Goal: Task Accomplishment & Management: Use online tool/utility

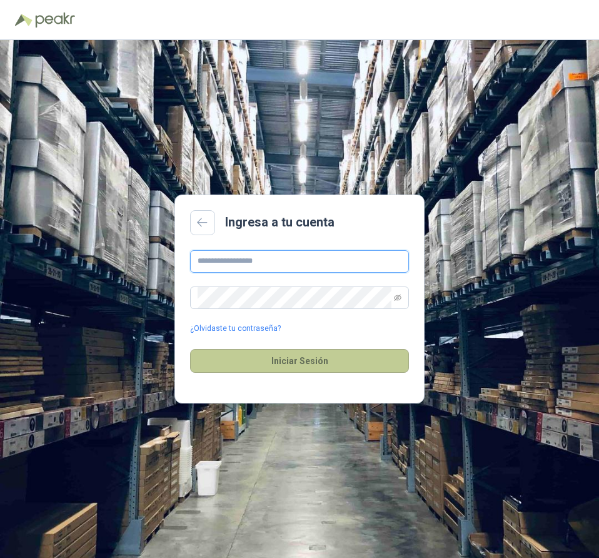
type input "**********"
click at [305, 363] on button "Iniciar Sesión" at bounding box center [299, 361] width 219 height 24
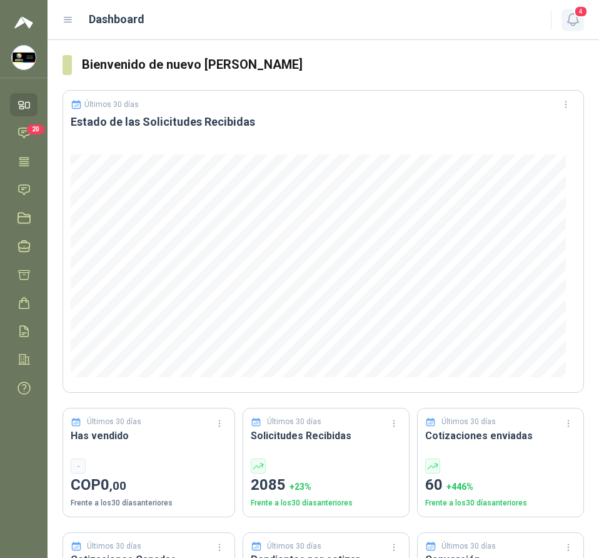
click at [564, 19] on button "4" at bounding box center [573, 20] width 23 height 23
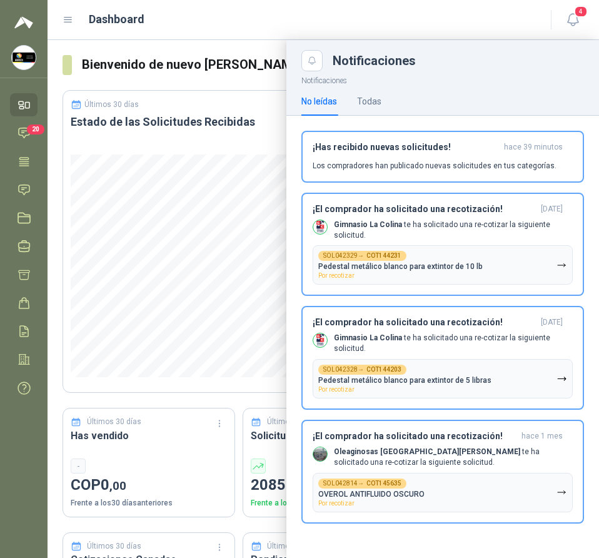
click at [516, 28] on div "Dashboard" at bounding box center [300, 20] width 474 height 18
click at [21, 134] on icon at bounding box center [24, 132] width 13 height 13
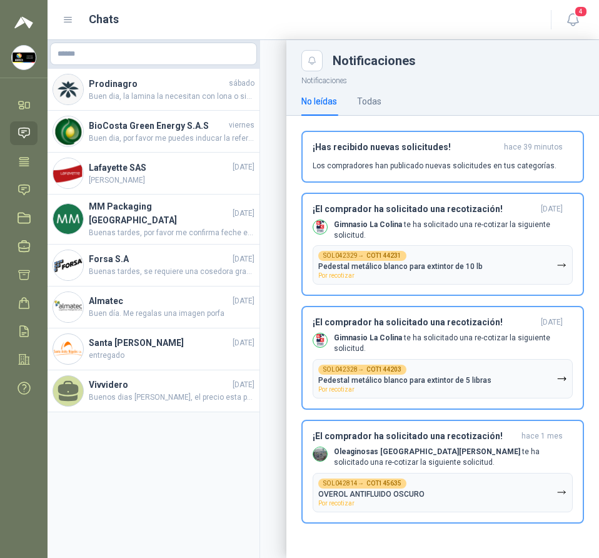
click at [166, 92] on div at bounding box center [324, 299] width 552 height 518
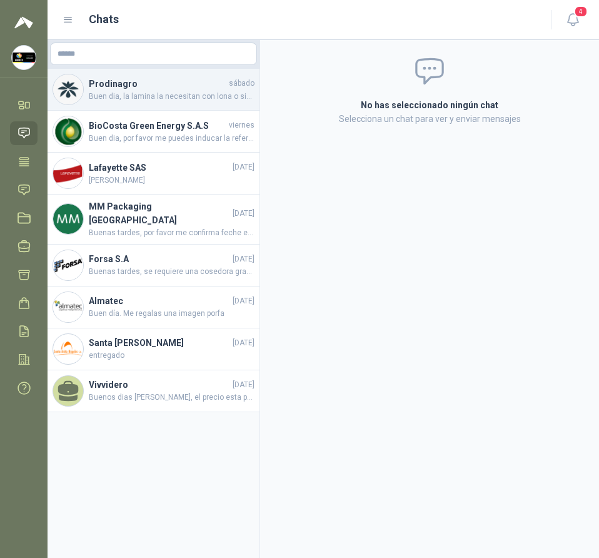
click at [178, 93] on span "Buen dia, la lamina la necesitan con lona o sin lona ? agradezco pronta respoue…" at bounding box center [172, 97] width 166 height 12
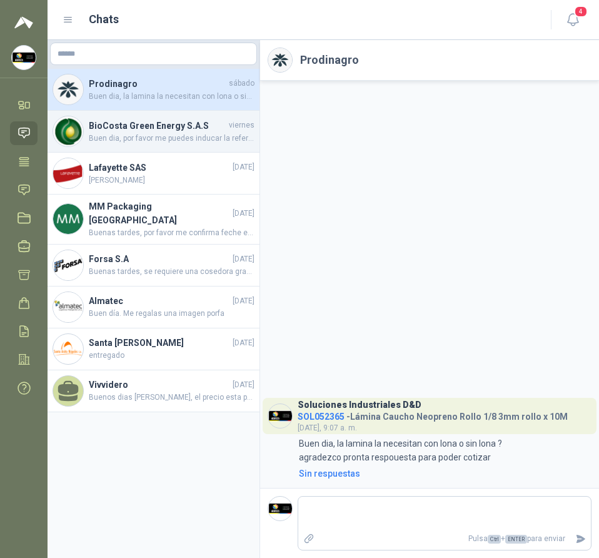
click at [175, 143] on span "Buen dia, por favor me puedes inducar la referencia de la pulidora? para podert…" at bounding box center [172, 139] width 166 height 12
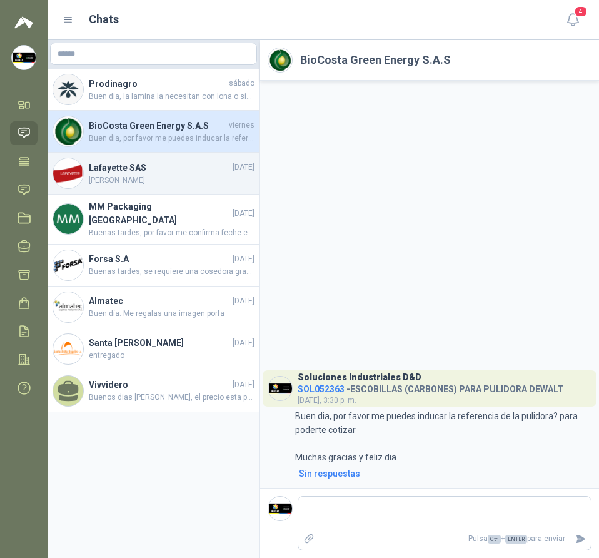
click at [156, 170] on h4 "Lafayette SAS" at bounding box center [159, 168] width 141 height 14
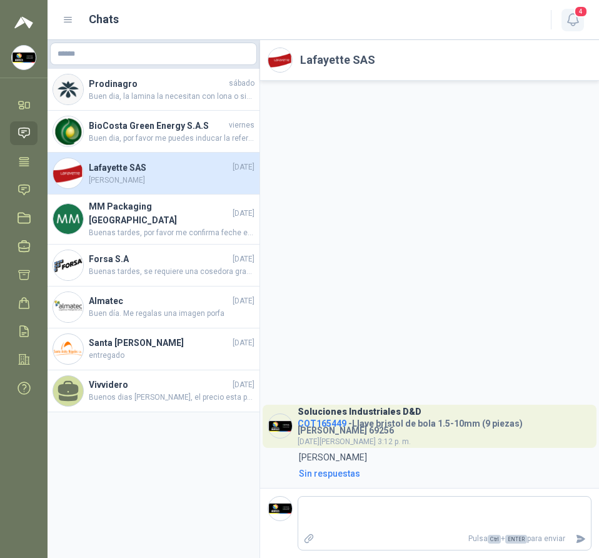
click at [576, 19] on icon "button" at bounding box center [573, 20] width 16 height 16
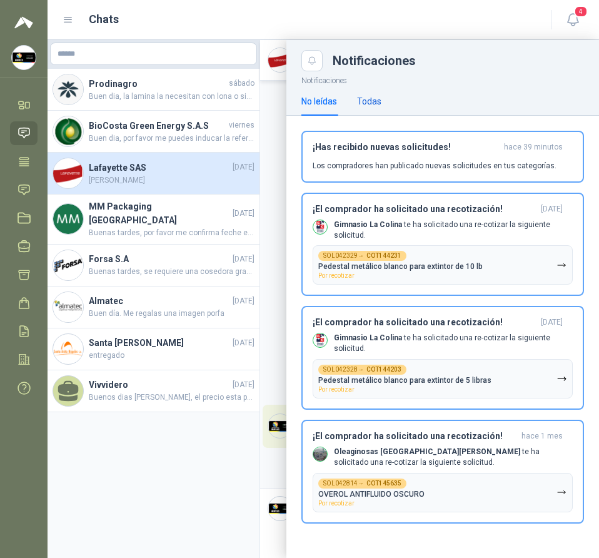
click at [358, 99] on div "Todas" at bounding box center [369, 101] width 24 height 14
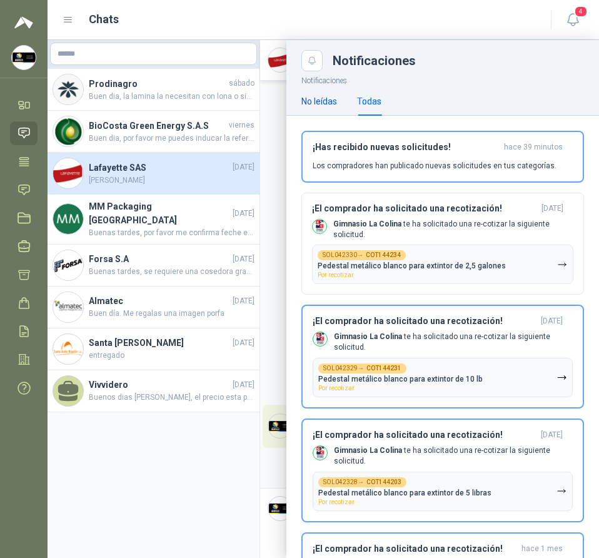
click at [318, 100] on div "No leídas" at bounding box center [320, 101] width 36 height 14
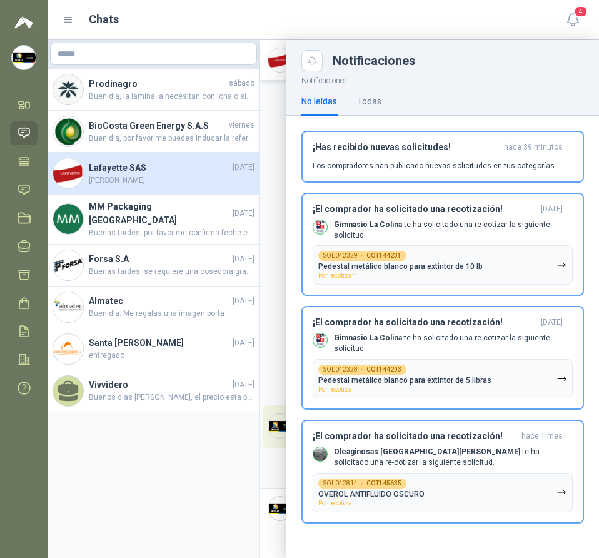
click at [318, 100] on div "No leídas" at bounding box center [320, 101] width 36 height 14
click at [355, 101] on div "No leídas Todas" at bounding box center [342, 101] width 80 height 29
click at [22, 102] on icon at bounding box center [21, 102] width 4 height 3
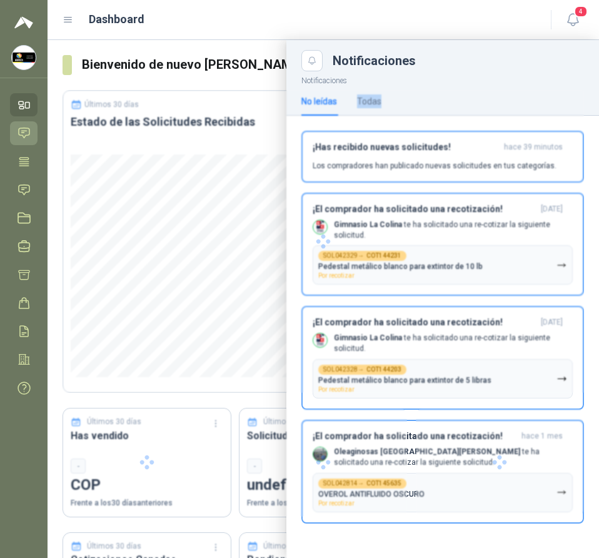
click at [19, 131] on icon at bounding box center [24, 132] width 13 height 13
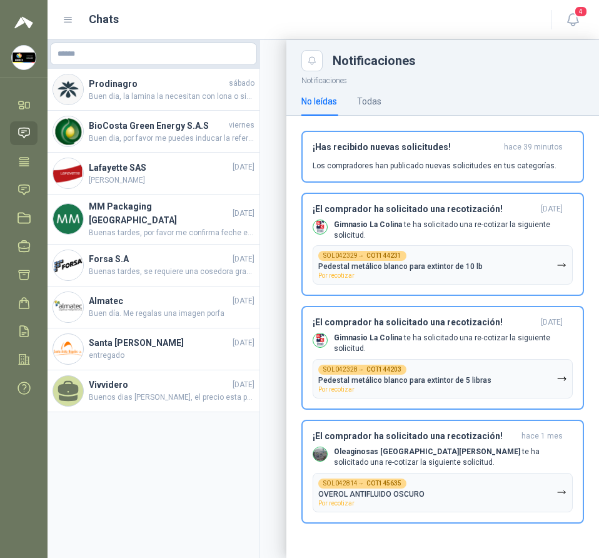
click at [485, 14] on div "Chats" at bounding box center [300, 20] width 474 height 18
click at [23, 190] on icon at bounding box center [24, 190] width 11 height 10
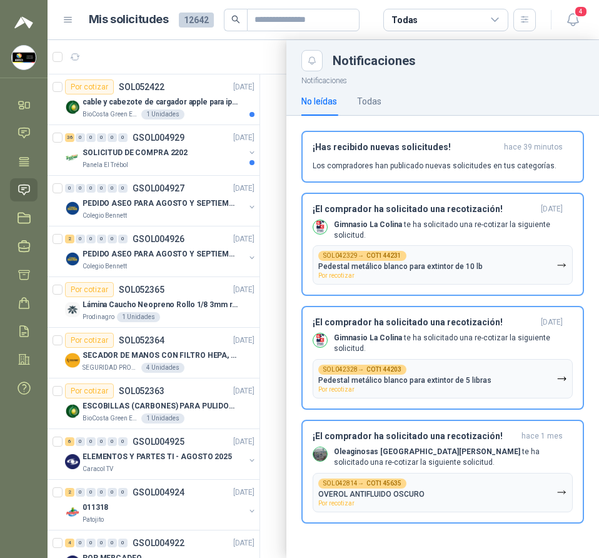
click at [265, 102] on div at bounding box center [324, 299] width 552 height 518
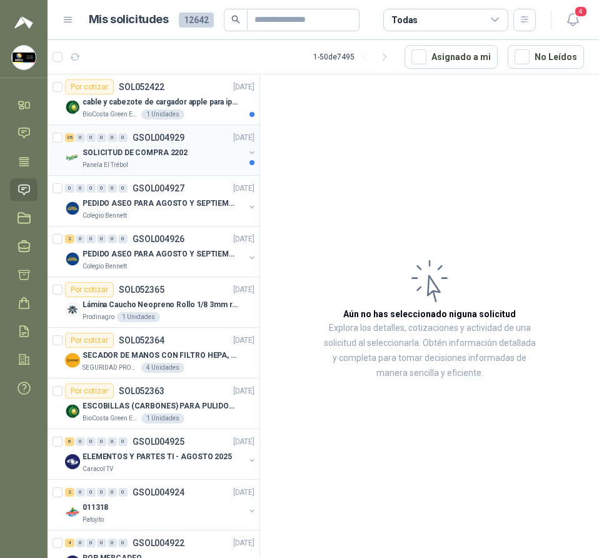
click at [197, 161] on div "Panela El Trébol" at bounding box center [164, 165] width 162 height 10
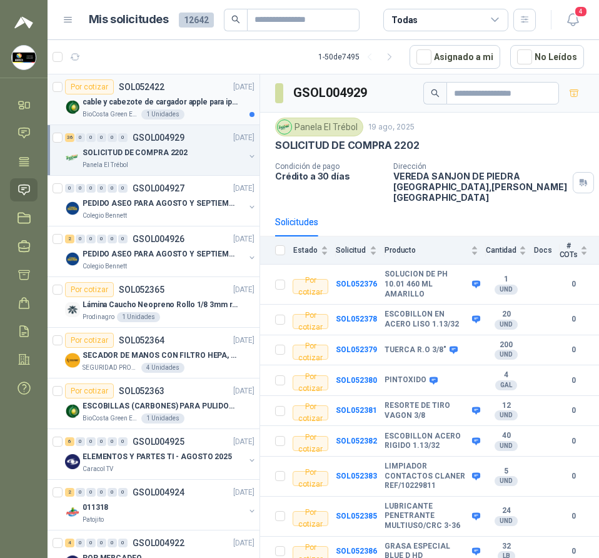
click at [180, 102] on p "cable y cabezote de cargador apple para iphone" at bounding box center [161, 102] width 156 height 12
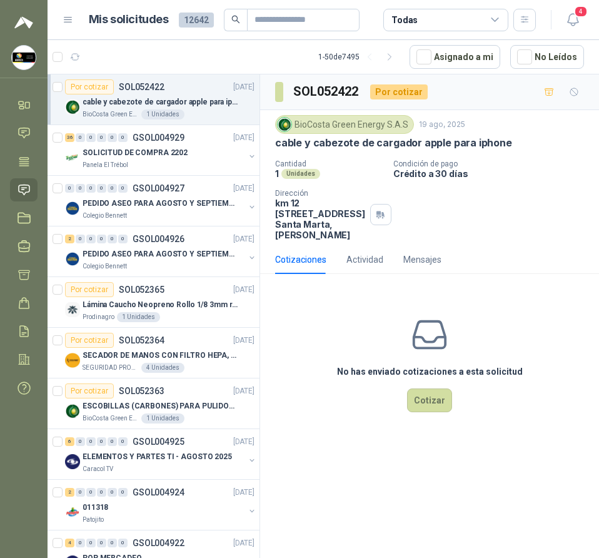
click at [586, 20] on header "Mis solicitudes 12642 Todas 4" at bounding box center [324, 20] width 552 height 40
click at [575, 20] on icon "button" at bounding box center [573, 20] width 16 height 16
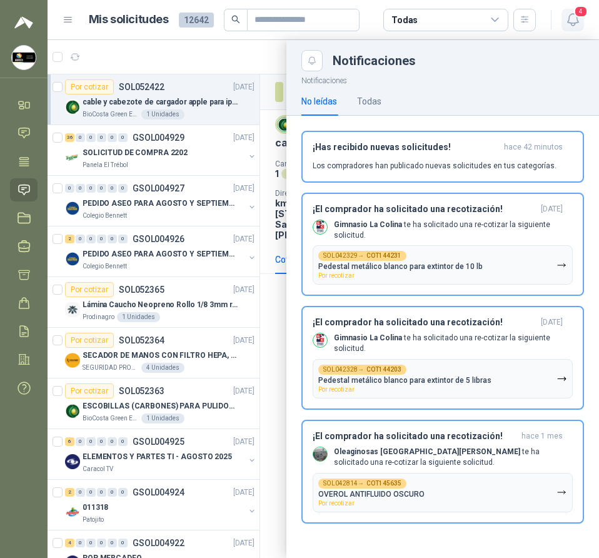
click at [575, 20] on icon "button" at bounding box center [573, 20] width 16 height 16
click at [244, 50] on div at bounding box center [324, 299] width 552 height 518
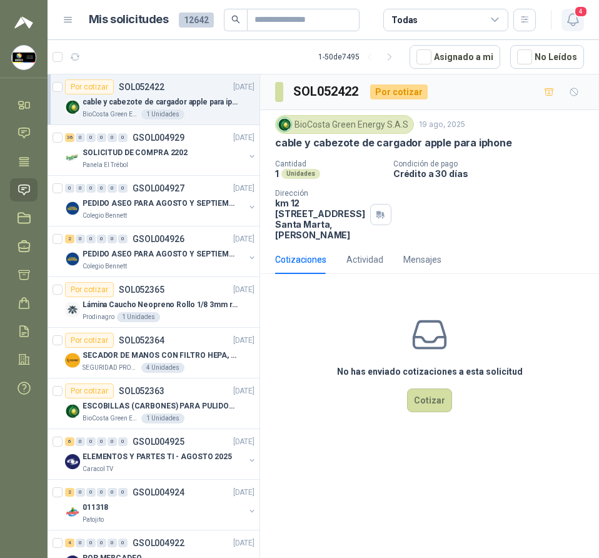
click at [568, 22] on icon "button" at bounding box center [572, 20] width 11 height 12
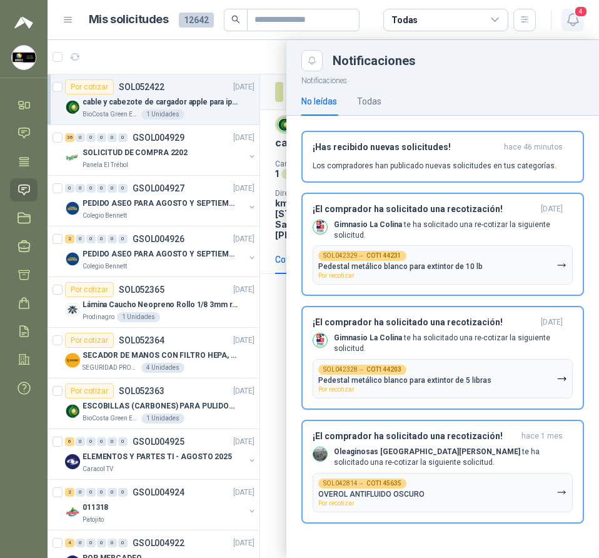
click at [568, 22] on icon "button" at bounding box center [572, 20] width 11 height 12
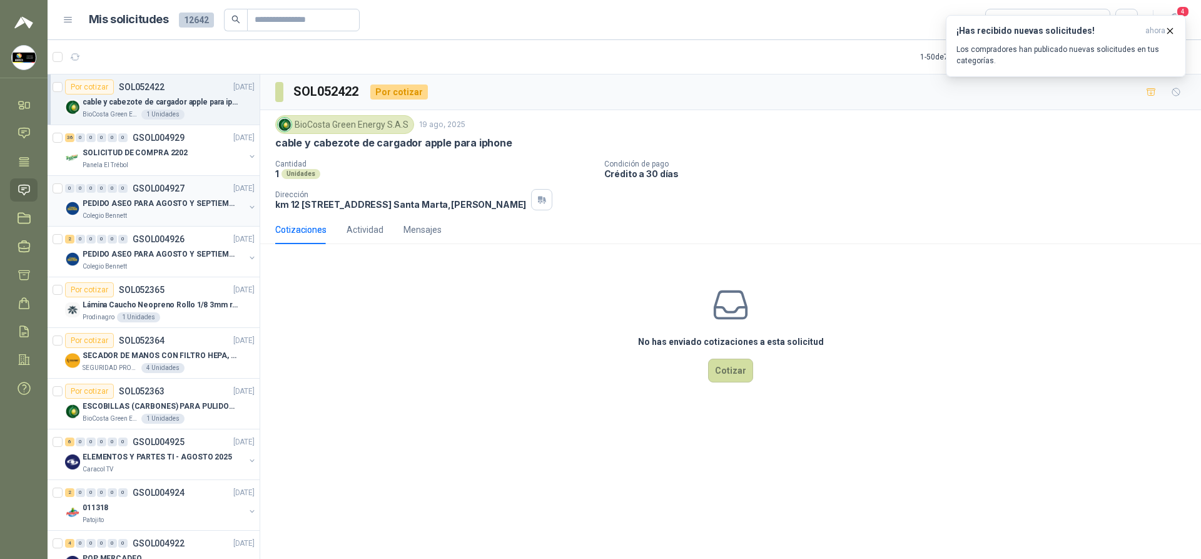
scroll to position [63, 0]
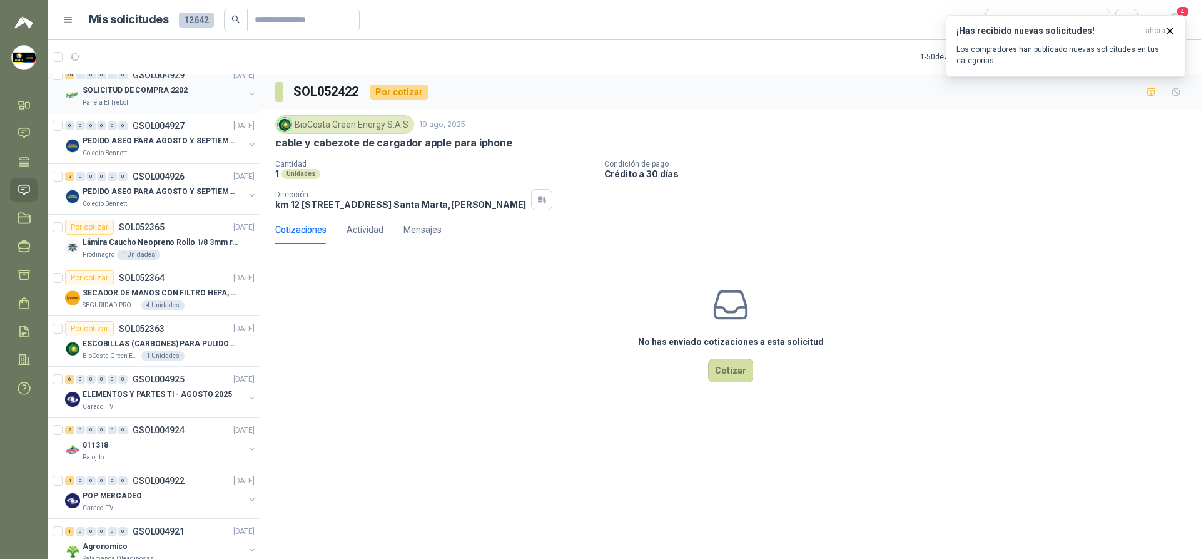
click at [136, 99] on div "Panela El Trébol" at bounding box center [164, 103] width 162 height 10
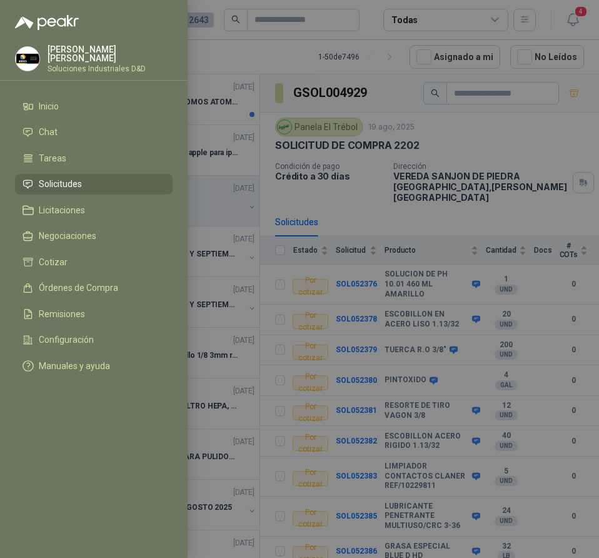
click at [251, 73] on div at bounding box center [299, 279] width 599 height 558
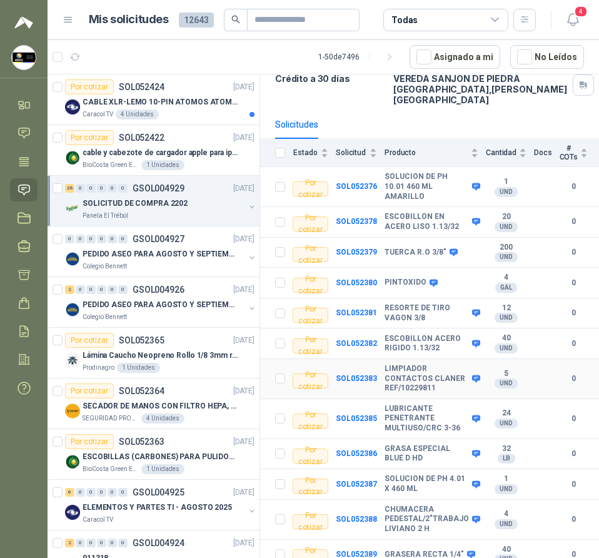
scroll to position [250, 0]
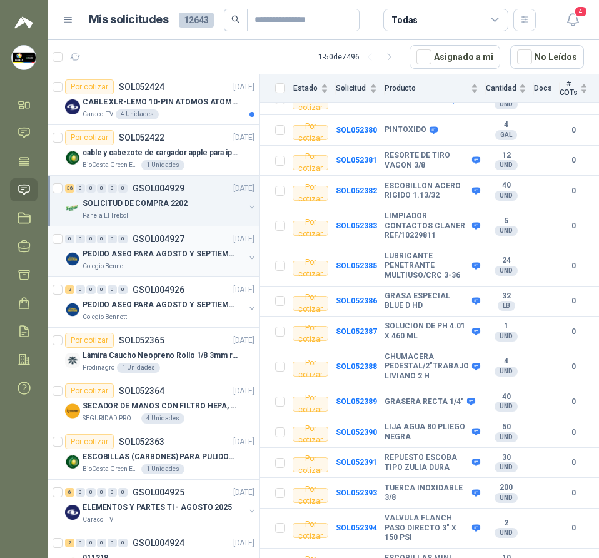
click at [179, 252] on p "PEDIDO ASEO PARA AGOSTO Y SEPTIEMBRE 2" at bounding box center [161, 254] width 156 height 12
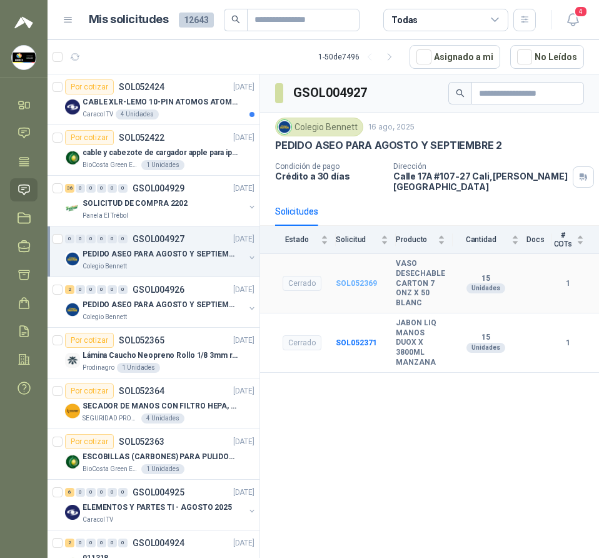
click at [368, 279] on b "SOL052369" at bounding box center [356, 283] width 41 height 9
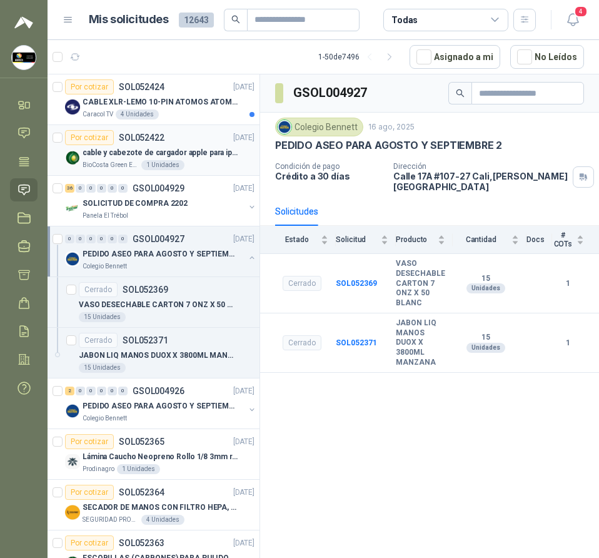
click at [206, 159] on div "cable y cabezote de cargador apple para iphone" at bounding box center [169, 152] width 172 height 15
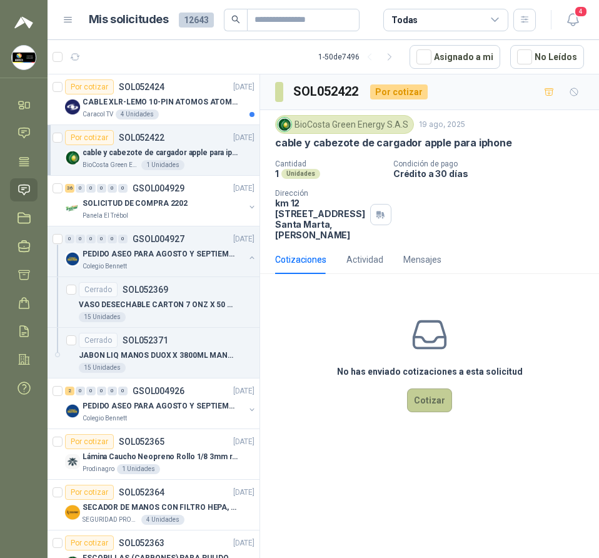
click at [424, 410] on button "Cotizar" at bounding box center [429, 400] width 45 height 24
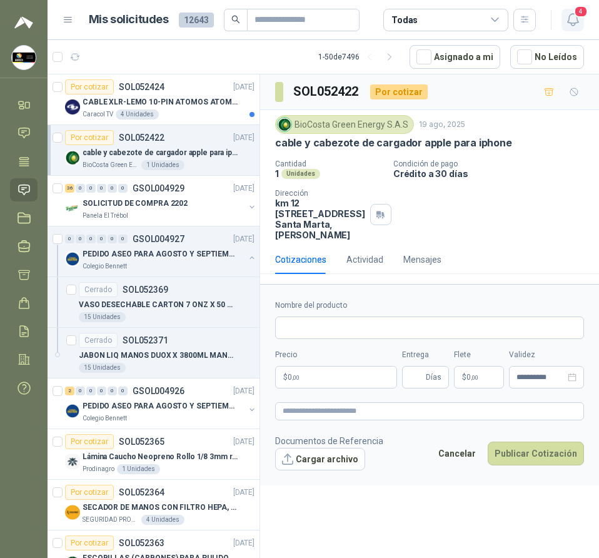
click at [579, 14] on span "4" at bounding box center [581, 12] width 14 height 12
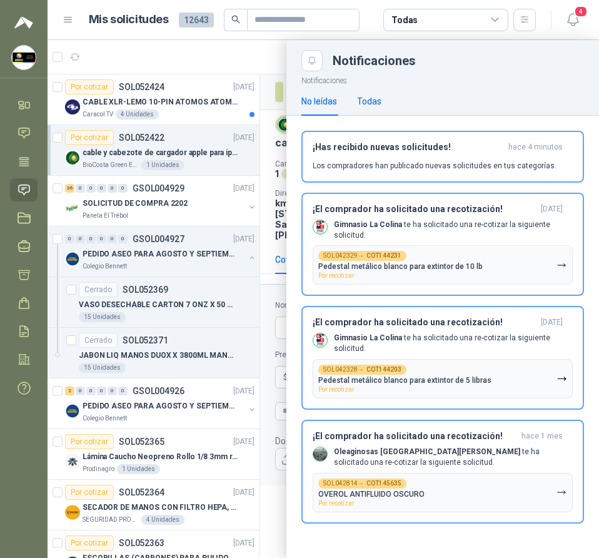
click at [362, 106] on div "Todas" at bounding box center [369, 101] width 24 height 14
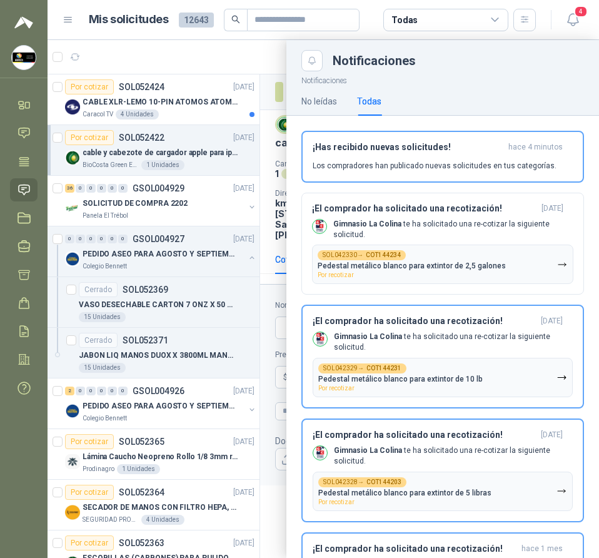
click at [345, 104] on div "No leídas Todas" at bounding box center [342, 101] width 80 height 29
click at [322, 102] on div "No leídas" at bounding box center [320, 101] width 36 height 14
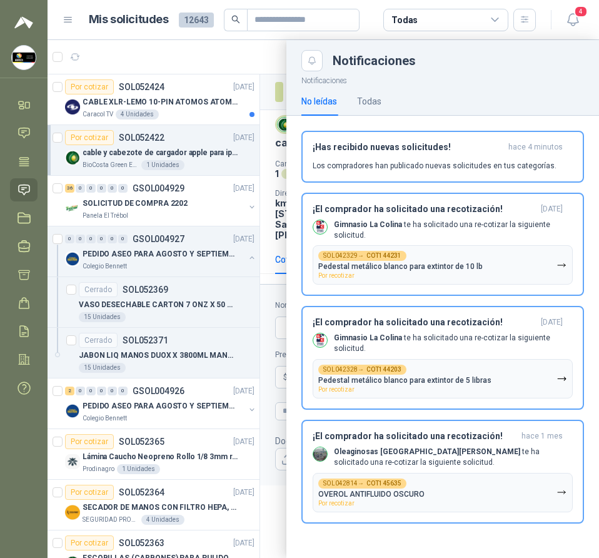
click at [247, 49] on div at bounding box center [324, 299] width 552 height 518
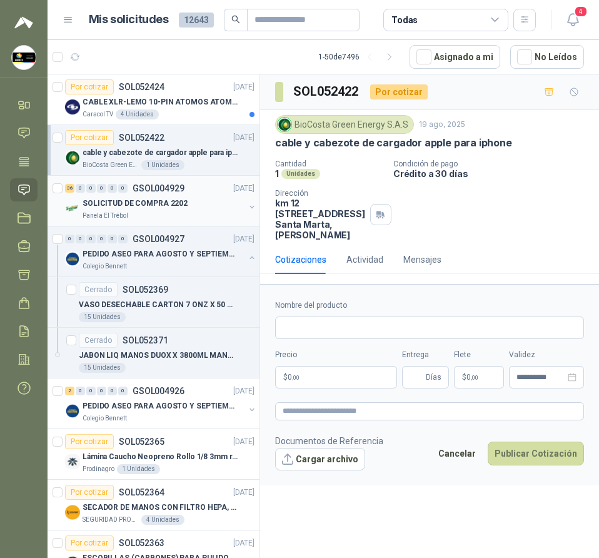
click at [170, 205] on p "SOLICITUD DE COMPRA 2202" at bounding box center [135, 204] width 105 height 12
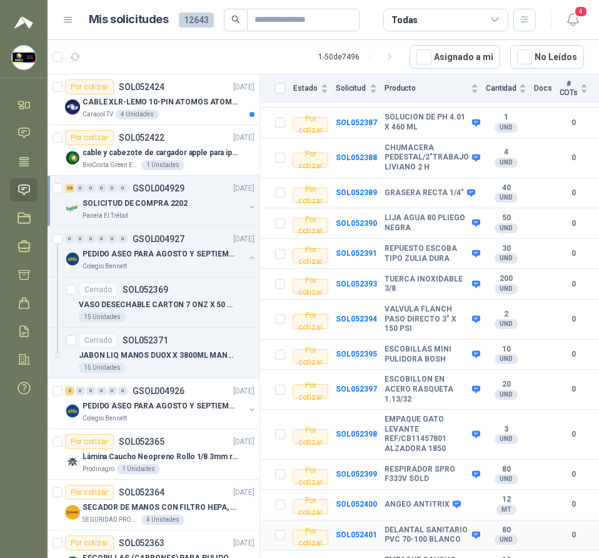
scroll to position [454, 0]
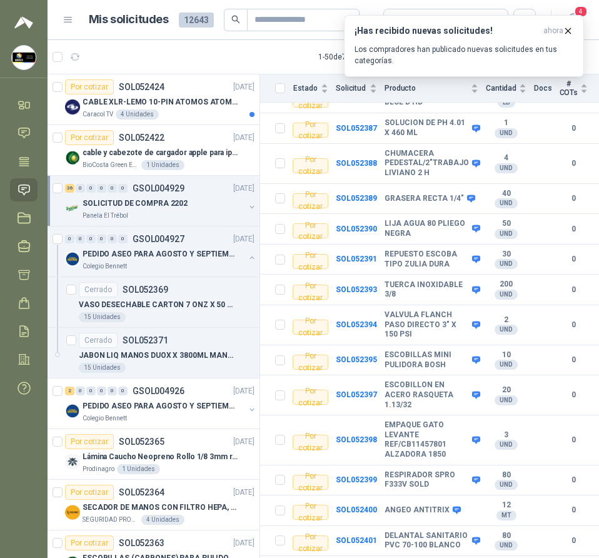
click at [325, 58] on div "1 - 50 de 7496" at bounding box center [358, 57] width 81 height 20
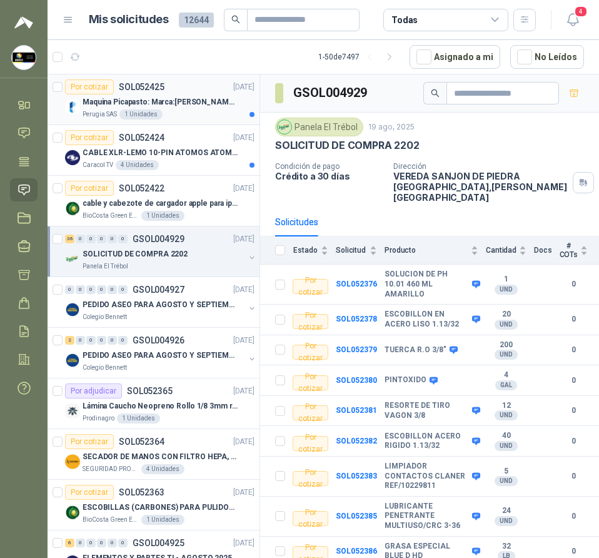
click at [202, 114] on div "Perugia SAS 1 Unidades" at bounding box center [169, 114] width 172 height 10
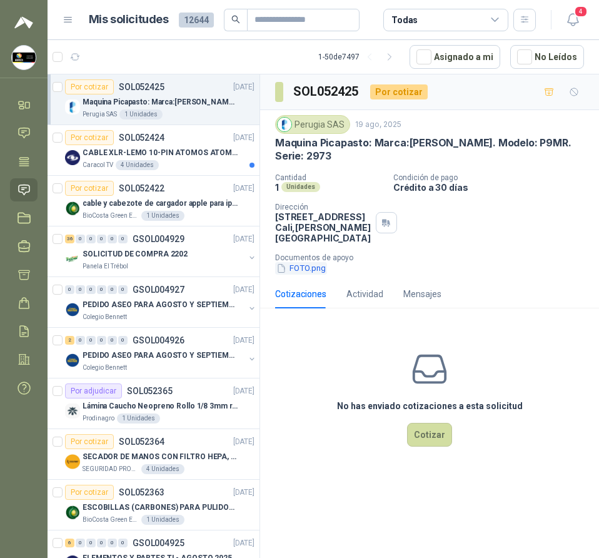
click at [297, 262] on button "FOTO.png" at bounding box center [301, 268] width 52 height 13
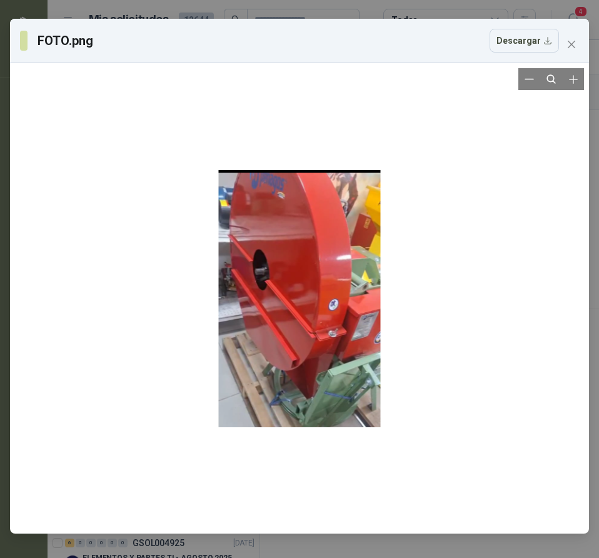
drag, startPoint x: 299, startPoint y: 250, endPoint x: 288, endPoint y: 146, distance: 103.8
click at [288, 146] on div at bounding box center [300, 298] width 162 height 460
click at [572, 50] on button "Close" at bounding box center [572, 44] width 20 height 20
click at [572, 50] on div "FOTO.png Descargar" at bounding box center [299, 279] width 599 height 558
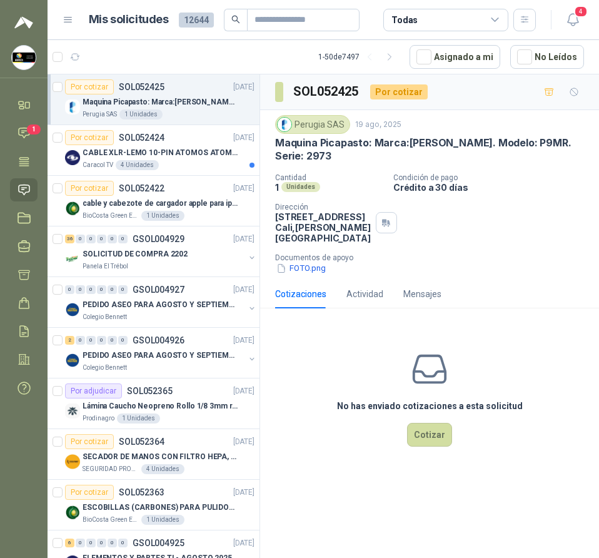
click at [388, 143] on p "Maquina Picapasto: Marca:Penagos. Modelo: P9MR. Serie: 2973" at bounding box center [429, 149] width 309 height 27
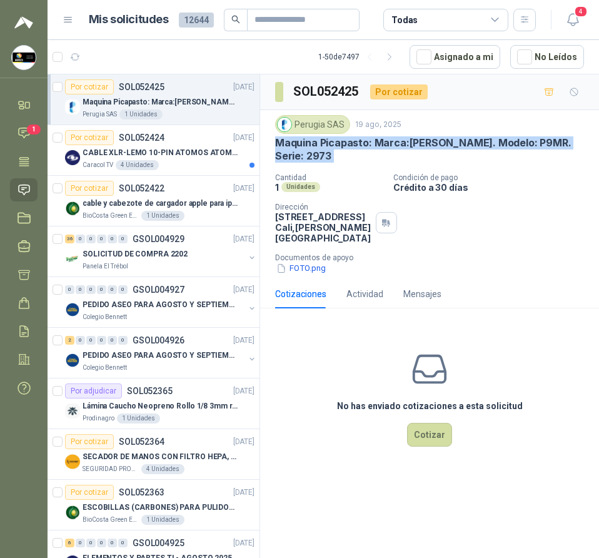
click at [388, 143] on p "Maquina Picapasto: Marca:Penagos. Modelo: P9MR. Serie: 2973" at bounding box center [429, 149] width 309 height 27
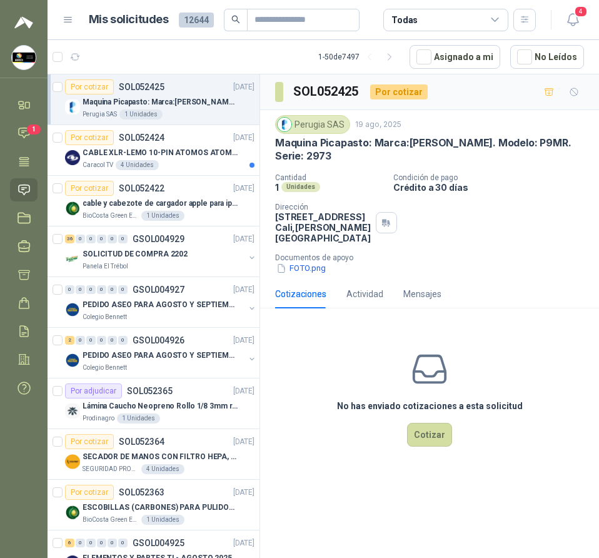
click at [425, 221] on div "Cantidad 1 Unidades Condición de pago Crédito a 30 días Dirección Calle 12an # …" at bounding box center [429, 224] width 309 height 102
click at [300, 262] on button "FOTO.png" at bounding box center [301, 268] width 52 height 13
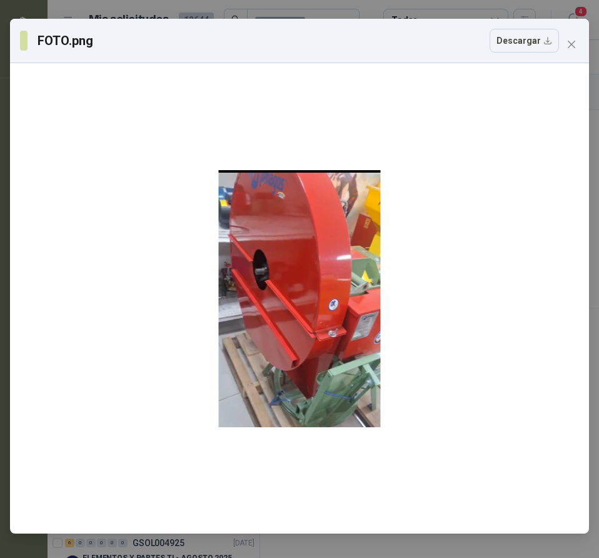
click at [587, 47] on div "FOTO.png Descargar" at bounding box center [299, 41] width 579 height 44
click at [576, 41] on span "Close" at bounding box center [572, 44] width 20 height 10
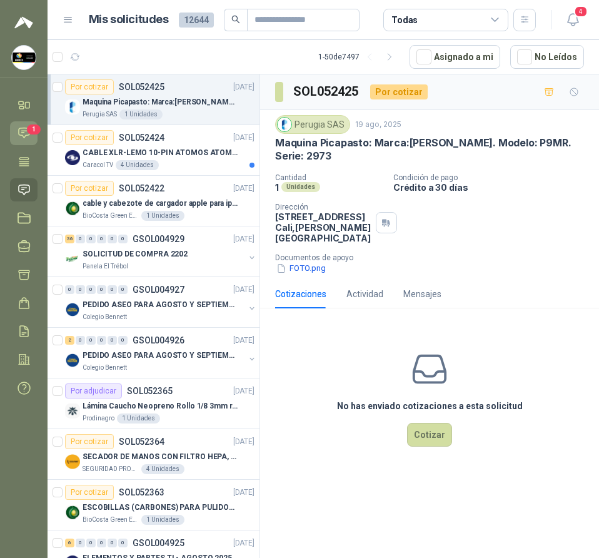
click at [24, 134] on icon at bounding box center [24, 132] width 13 height 13
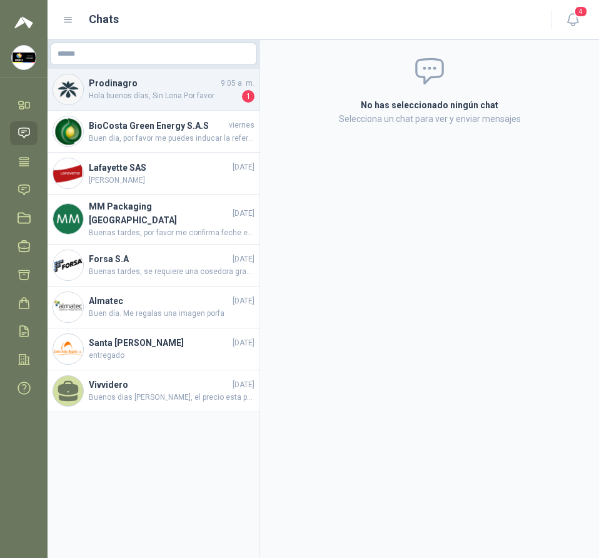
click at [192, 100] on span "Hola buenos días, Sin Lona Por favor" at bounding box center [164, 96] width 151 height 13
